Goal: Check status: Check status

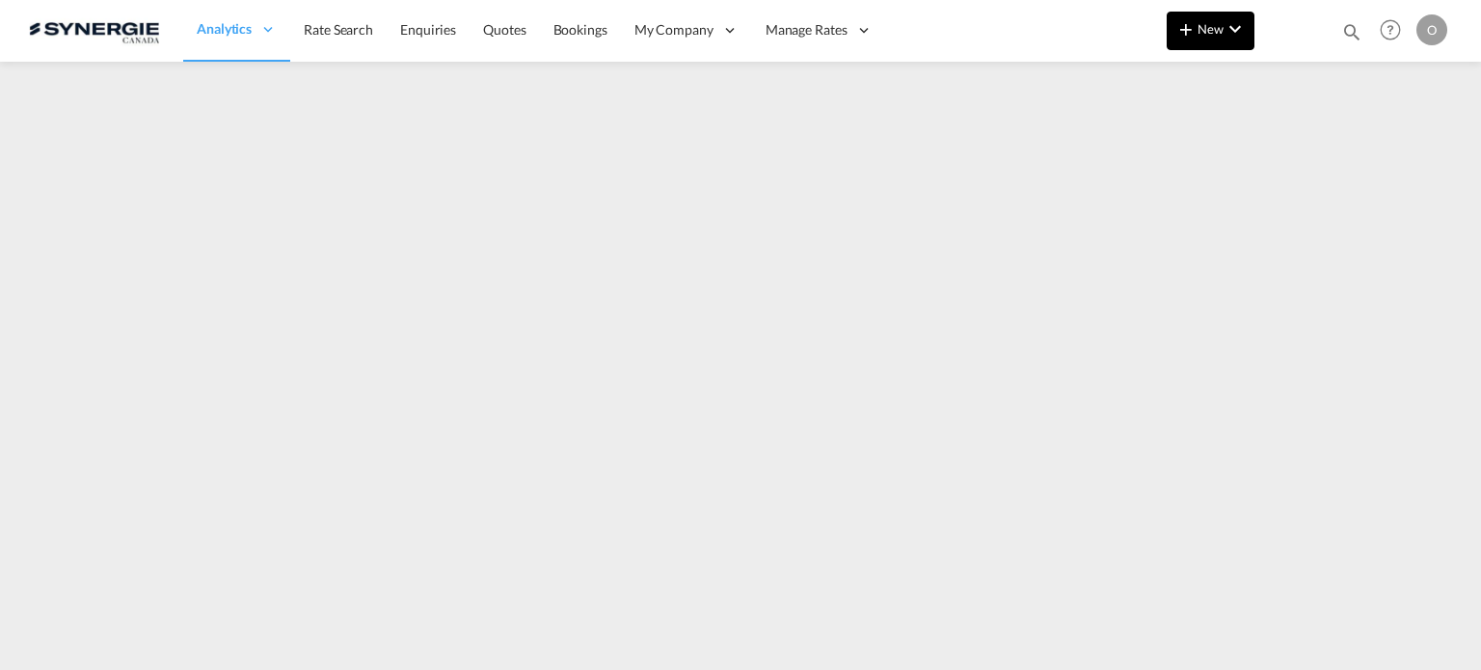
click at [1239, 38] on md-icon "icon-chevron-down" at bounding box center [1234, 28] width 23 height 23
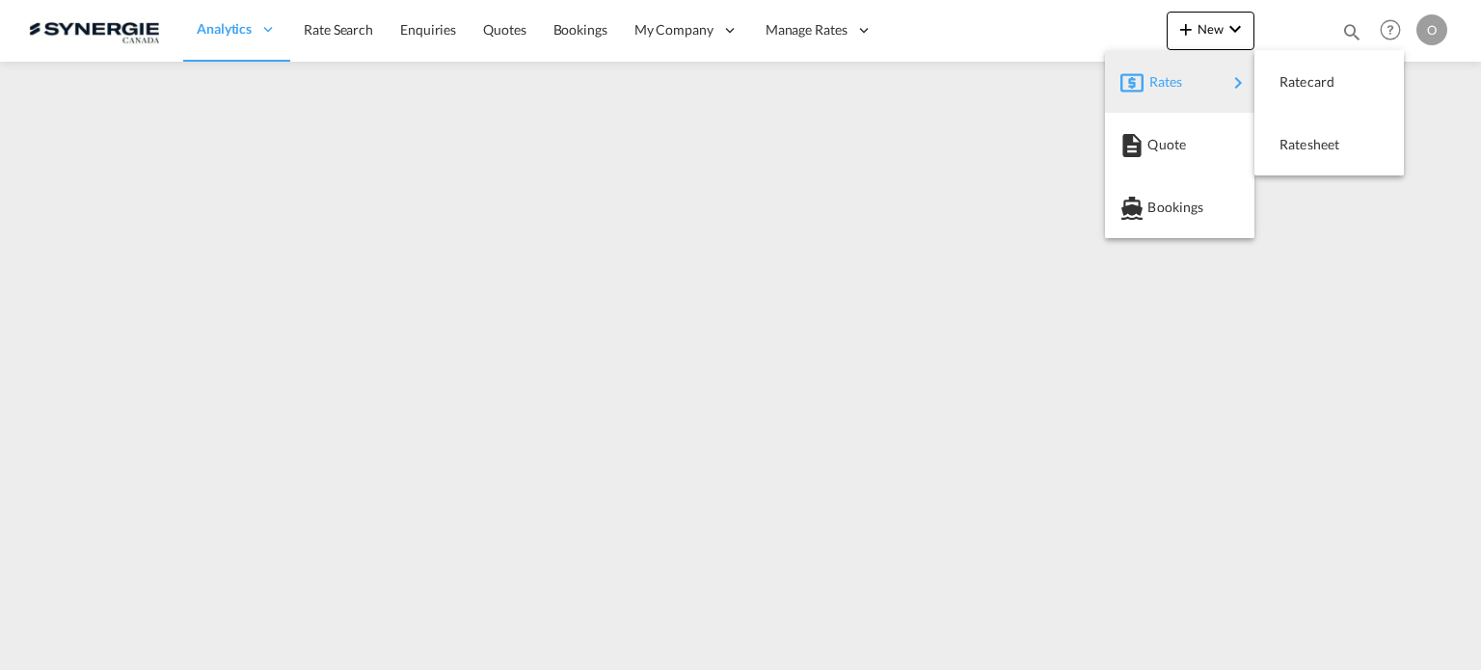
drag, startPoint x: 1294, startPoint y: 37, endPoint x: 1308, endPoint y: 35, distance: 14.6
click at [1294, 35] on md-backdrop at bounding box center [740, 335] width 1481 height 670
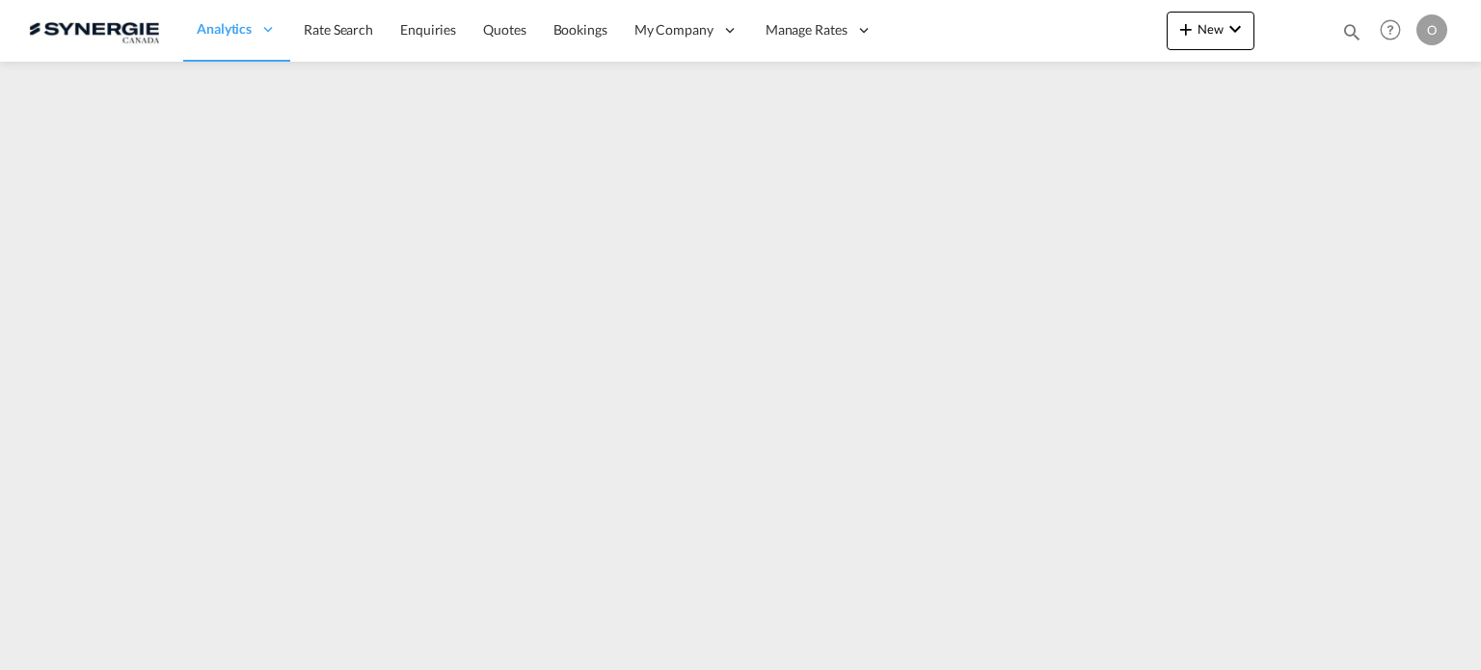
click at [1360, 27] on md-icon "icon-magnify" at bounding box center [1351, 31] width 21 height 21
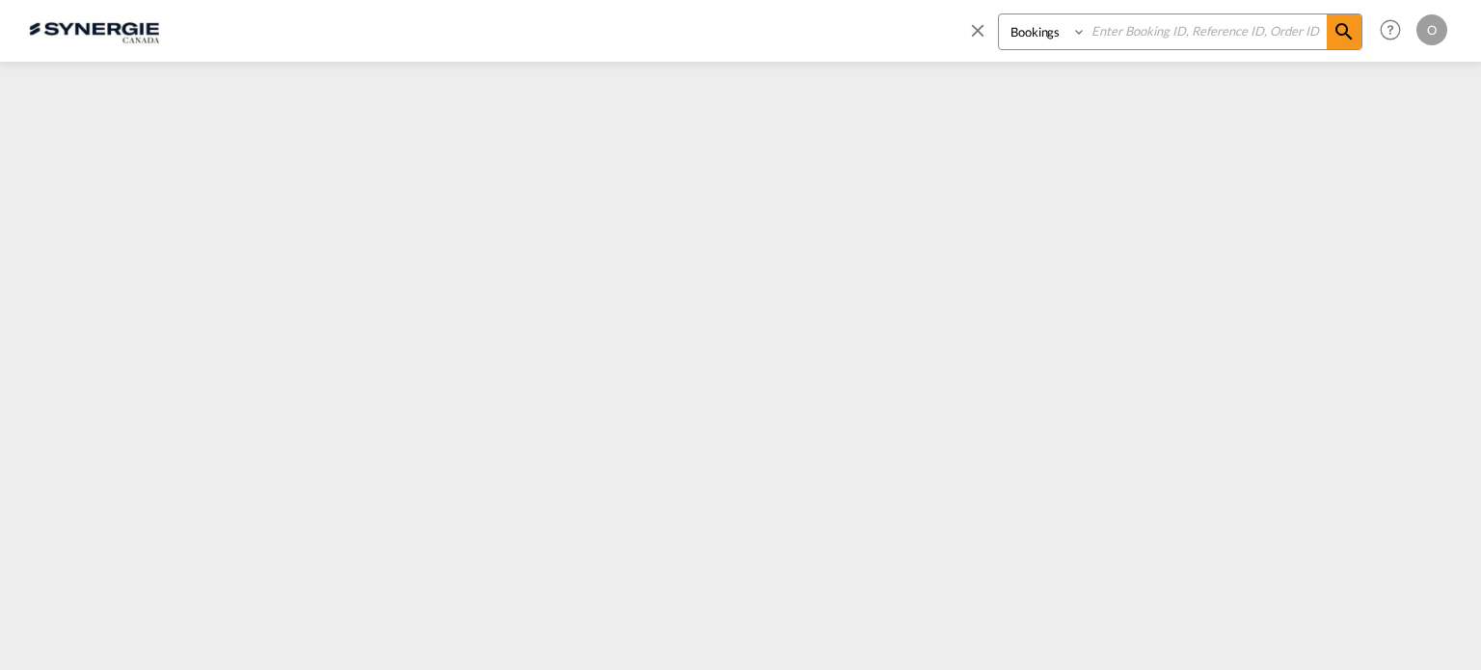
click at [1060, 34] on select "Bookings Quotes Enquiries" at bounding box center [1045, 31] width 92 height 35
select select "Quotes"
click at [999, 14] on select "Bookings Quotes Enquiries" at bounding box center [1045, 31] width 92 height 35
drag, startPoint x: 1156, startPoint y: 40, endPoint x: 1193, endPoint y: 34, distance: 38.0
click at [1159, 39] on input at bounding box center [1206, 31] width 240 height 34
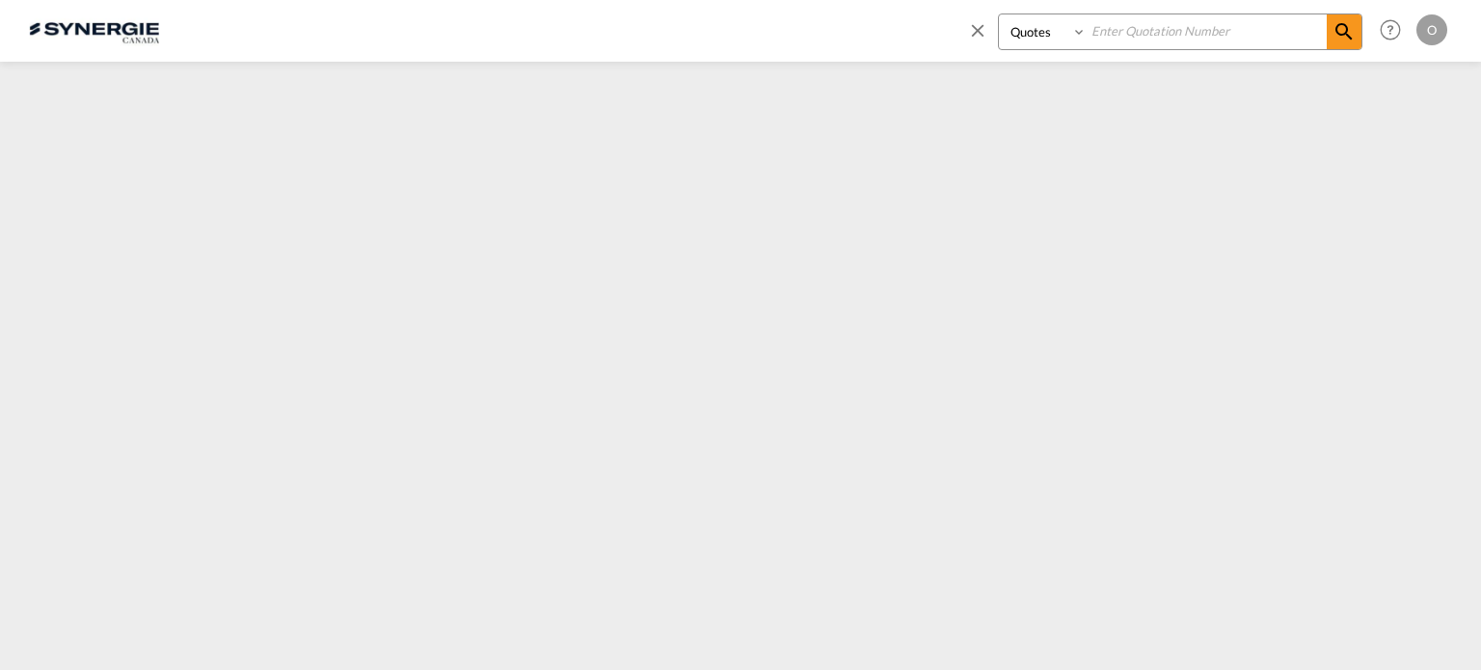
paste input "if ever I have witnesse"
drag, startPoint x: 1243, startPoint y: 35, endPoint x: 1013, endPoint y: 34, distance: 230.4
click at [1013, 34] on div "Bookings Quotes Enquiries if ever I have witnesse" at bounding box center [1180, 31] width 364 height 37
paste input "SYC000012769-A"
type input "SYC000012769-A"
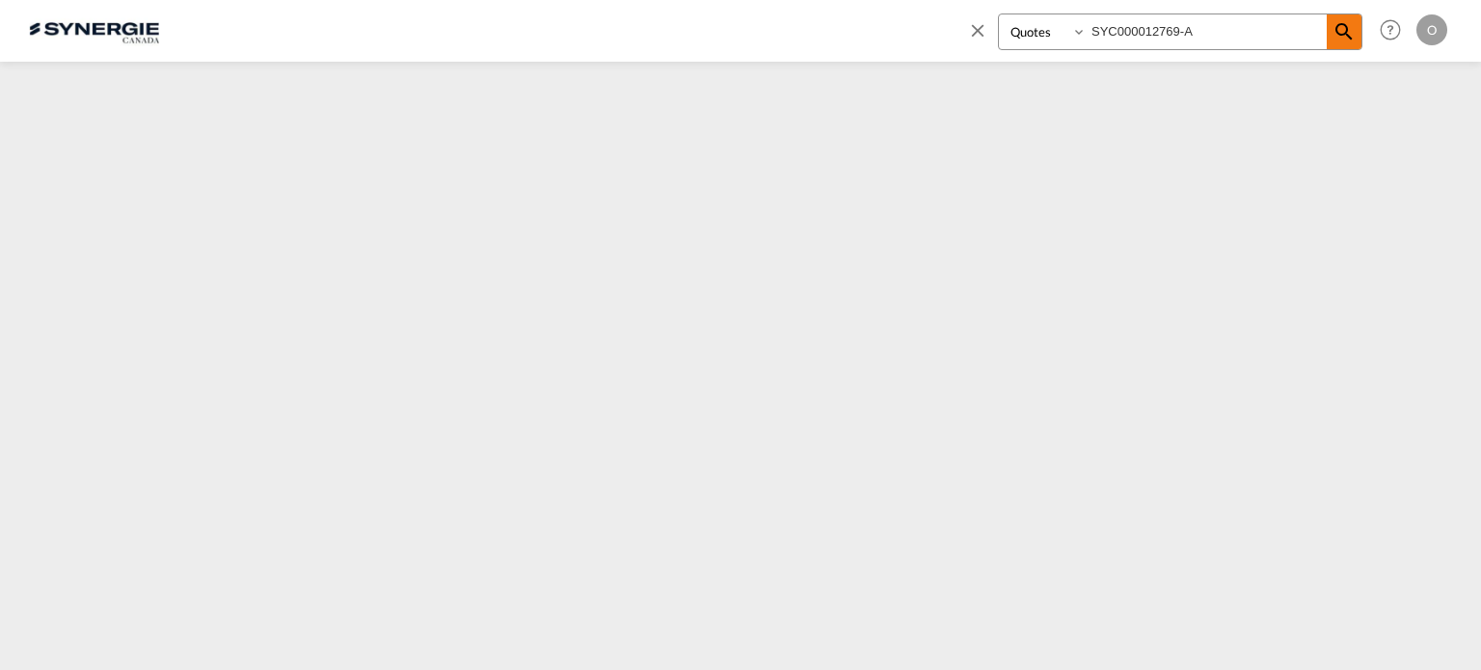
click at [1347, 37] on md-icon "icon-magnify" at bounding box center [1343, 31] width 23 height 23
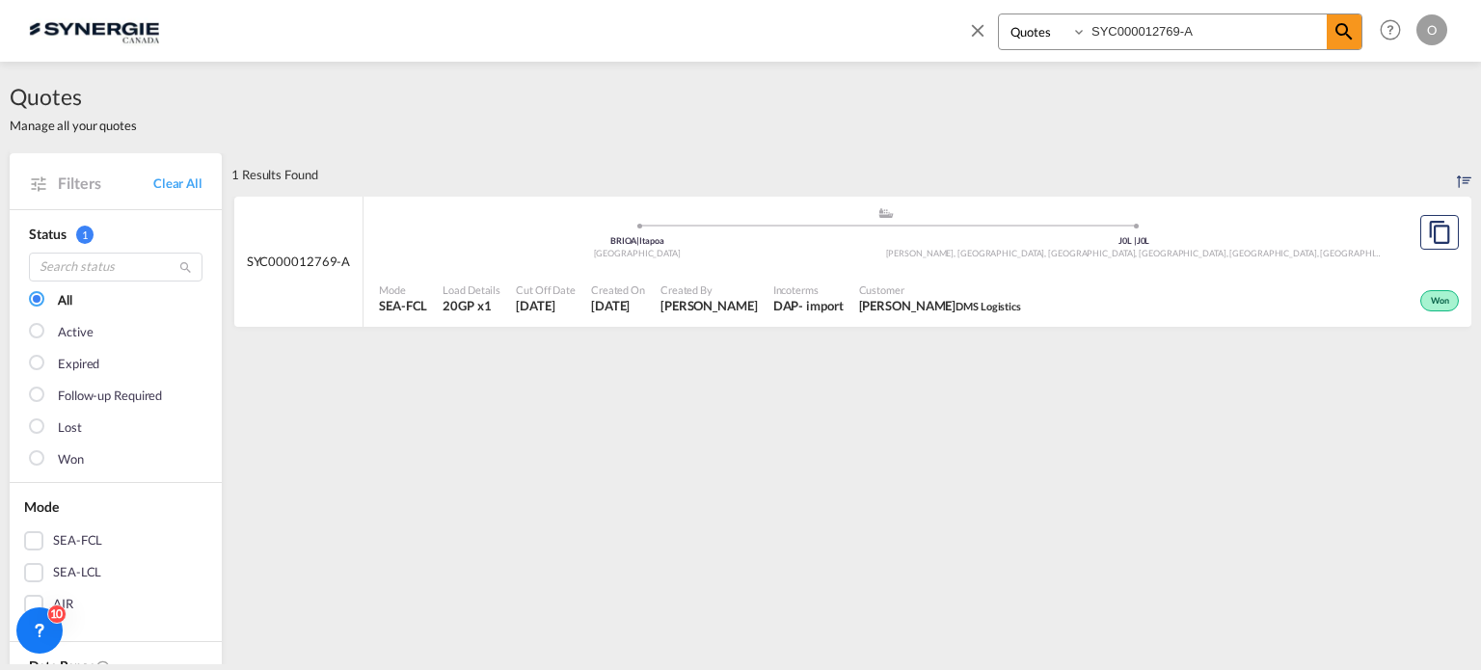
click at [906, 297] on span "[PERSON_NAME] DMS Logistics" at bounding box center [940, 305] width 162 height 17
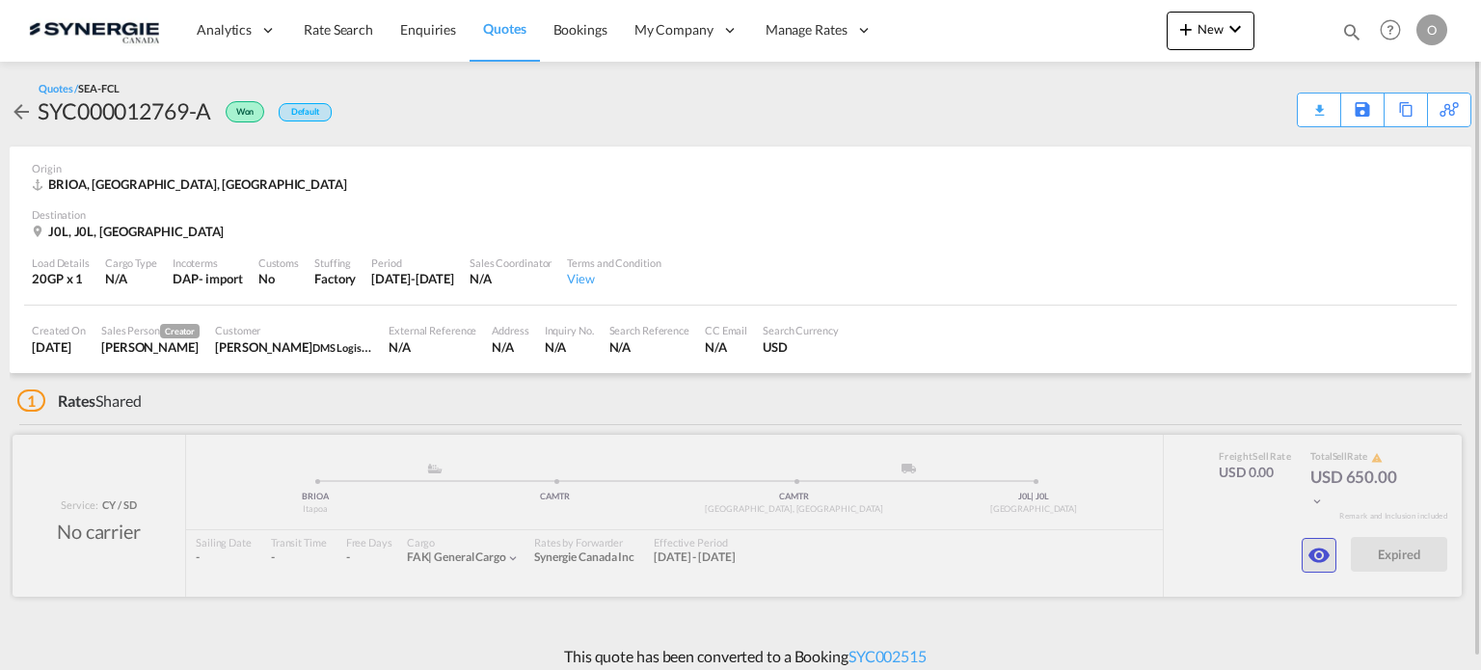
click at [1319, 554] on md-icon "icon-eye" at bounding box center [1318, 555] width 23 height 23
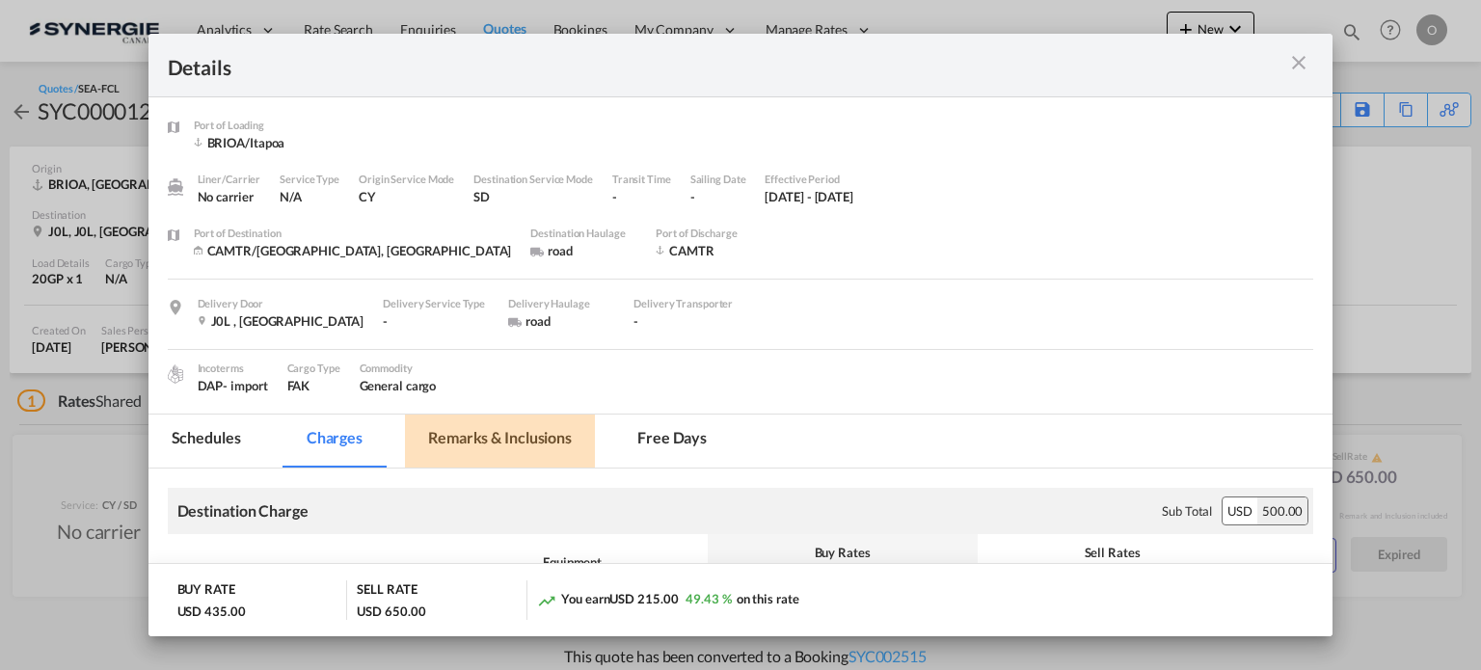
click at [544, 435] on md-tab-item "Remarks & Inclusions" at bounding box center [500, 440] width 190 height 53
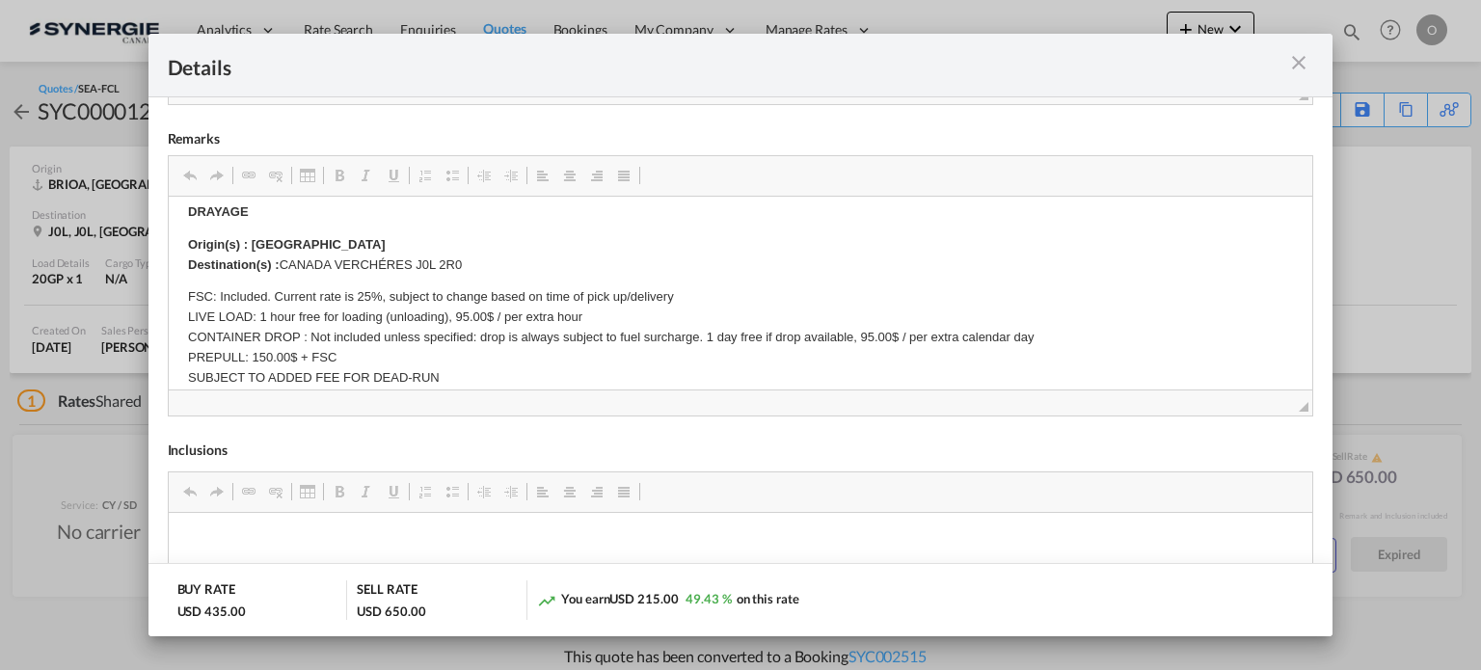
scroll to position [19, 0]
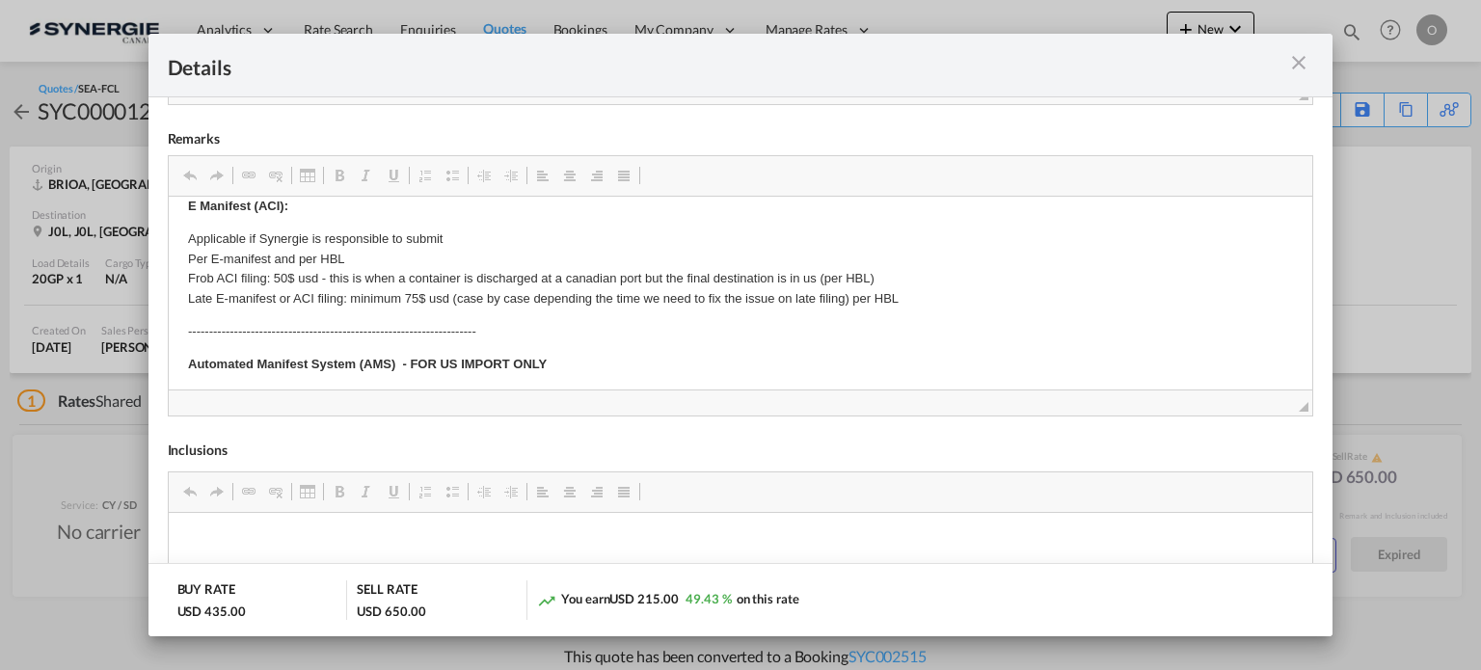
drag, startPoint x: 287, startPoint y: 265, endPoint x: 363, endPoint y: 265, distance: 76.1
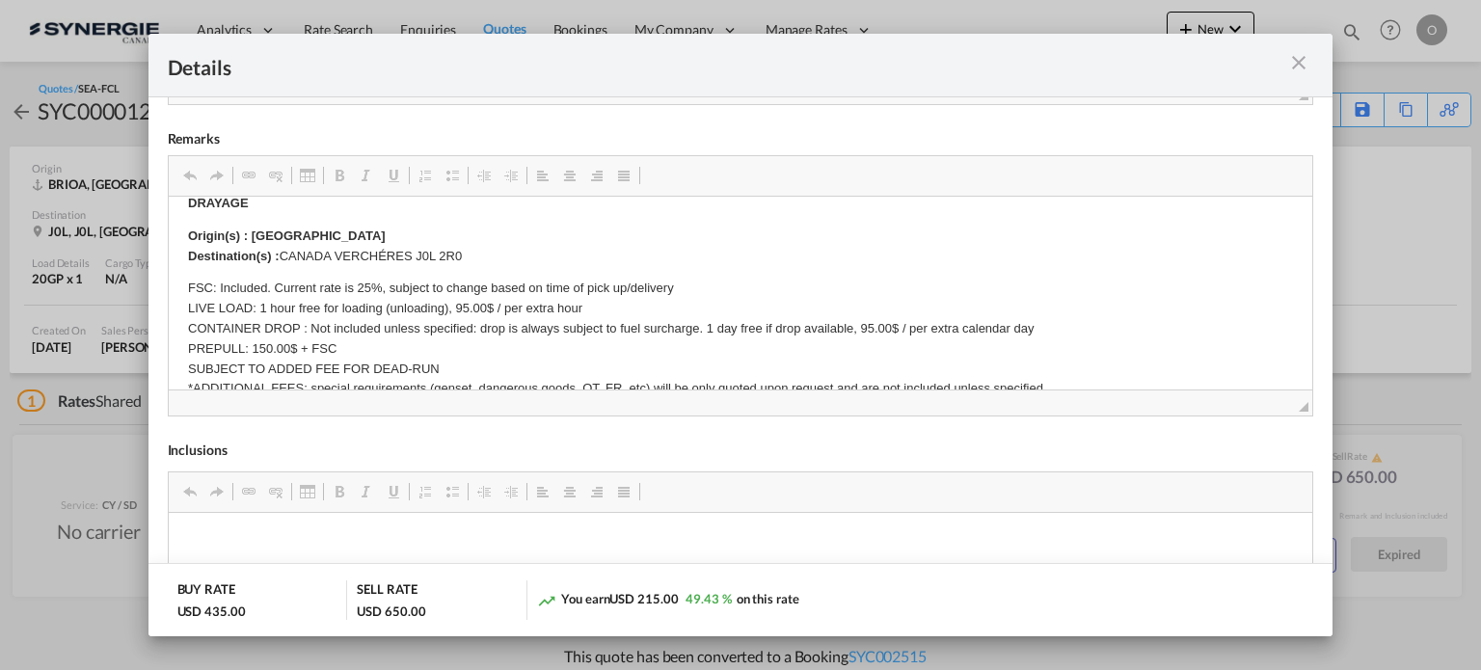
scroll to position [308, 0]
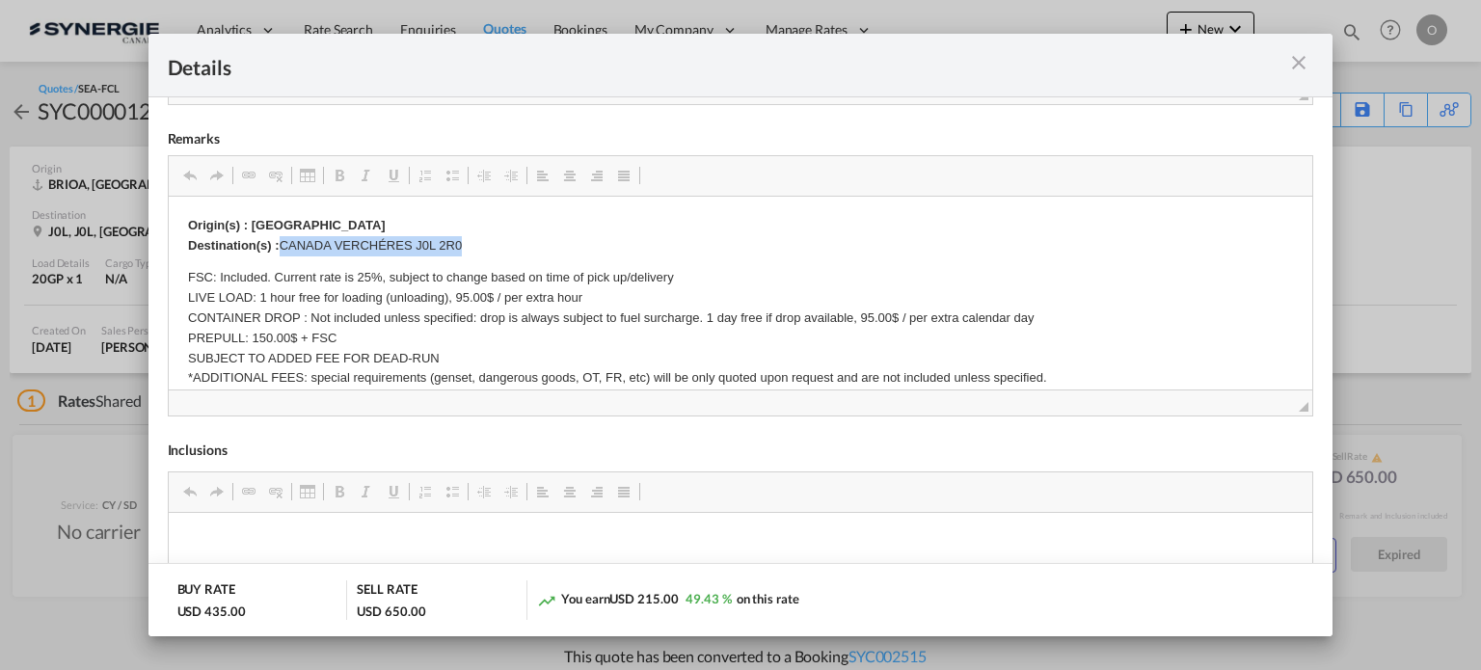
drag, startPoint x: 283, startPoint y: 246, endPoint x: 470, endPoint y: 246, distance: 187.0
click at [470, 246] on p "Origin(s) : PORT OF MONTRÉAL Destination(s) : CANADA VERCHÉRES J0L 2R0" at bounding box center [740, 235] width 1106 height 40
copy p "CANADA VERCHÉRES J0L 2R0"
